Goal: Task Accomplishment & Management: Complete application form

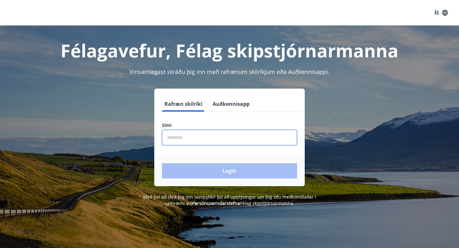
click at [191, 136] on input "phone" at bounding box center [229, 138] width 135 height 16
type input "********"
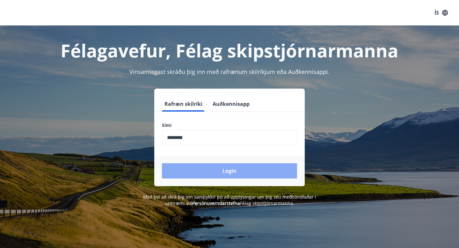
click at [230, 172] on button "Login" at bounding box center [229, 170] width 135 height 15
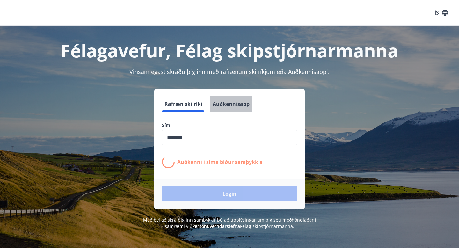
click at [221, 104] on button "Auðkennisapp" at bounding box center [231, 103] width 42 height 15
click at [191, 109] on div "Rafræn skilríki Auðkennisapp" at bounding box center [229, 103] width 150 height 15
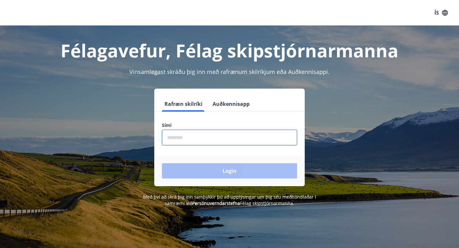
click at [184, 138] on input "phone" at bounding box center [229, 138] width 135 height 16
type input "********"
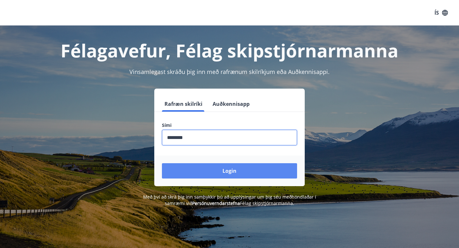
click at [220, 173] on button "Login" at bounding box center [229, 170] width 135 height 15
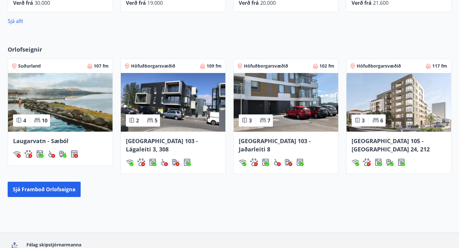
scroll to position [415, 0]
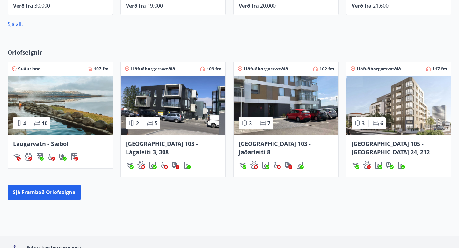
click at [404, 101] on img at bounding box center [398, 105] width 105 height 59
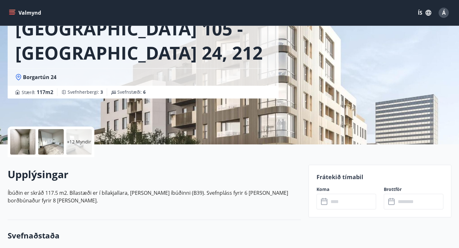
scroll to position [61, 0]
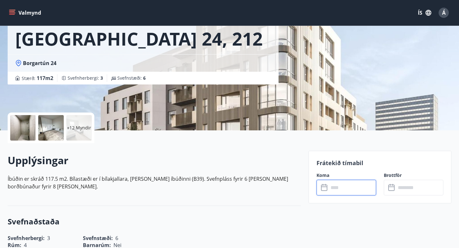
click at [358, 189] on input "text" at bounding box center [352, 188] width 47 height 16
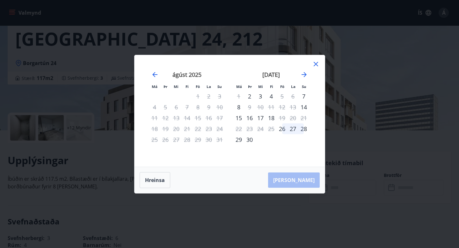
click at [317, 64] on icon at bounding box center [316, 64] width 8 height 8
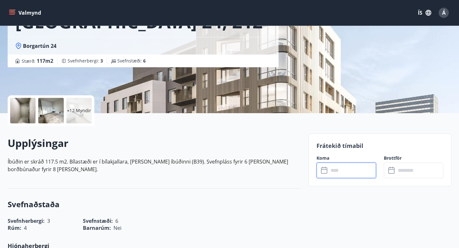
scroll to position [83, 0]
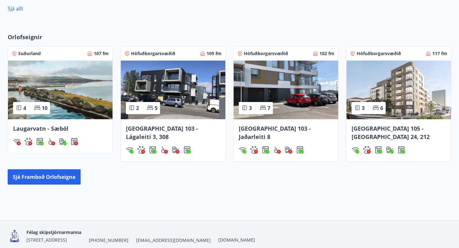
scroll to position [447, 0]
